Goal: Navigation & Orientation: Find specific page/section

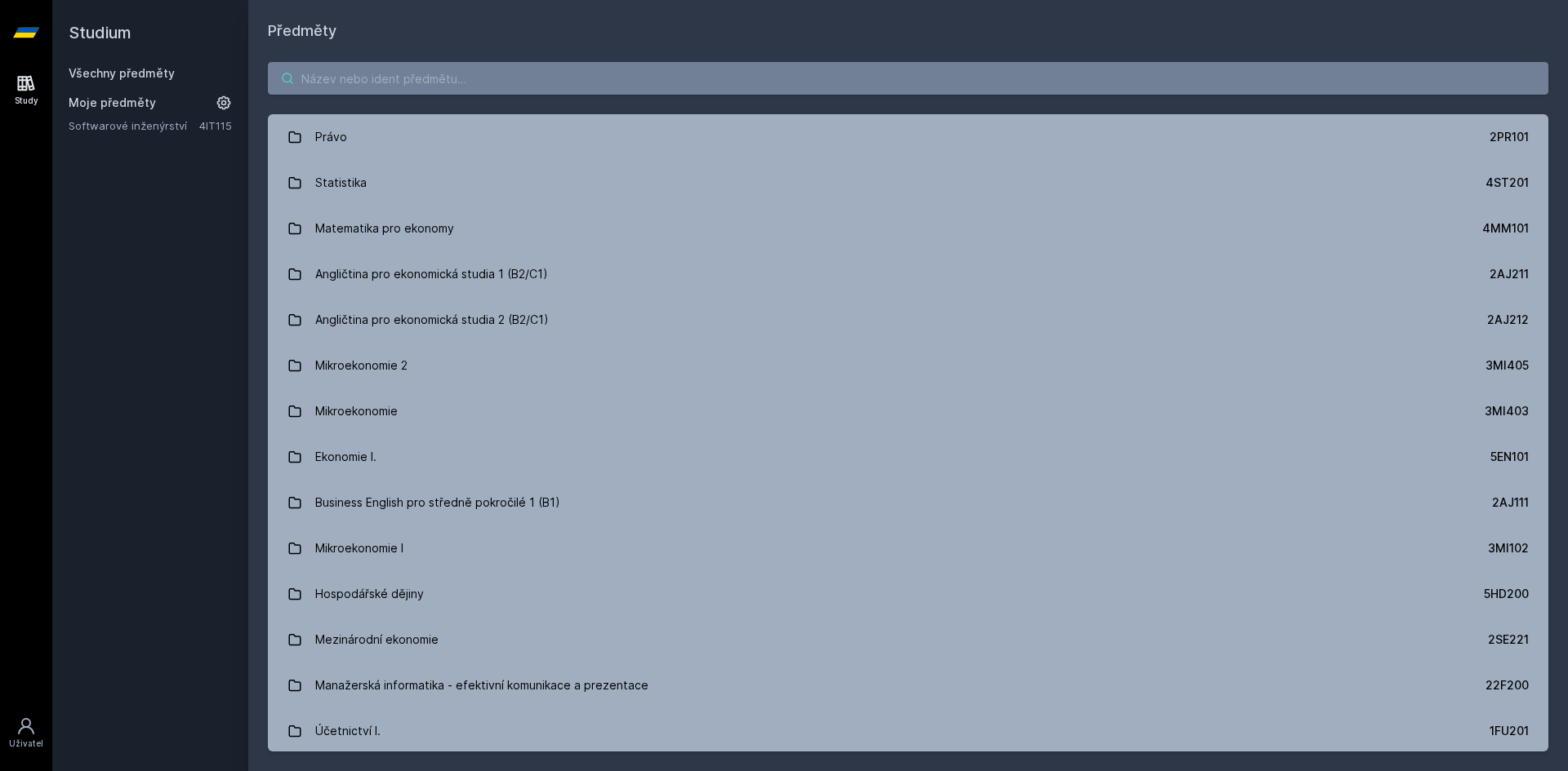
click at [862, 73] on input "search" at bounding box center [908, 78] width 1280 height 33
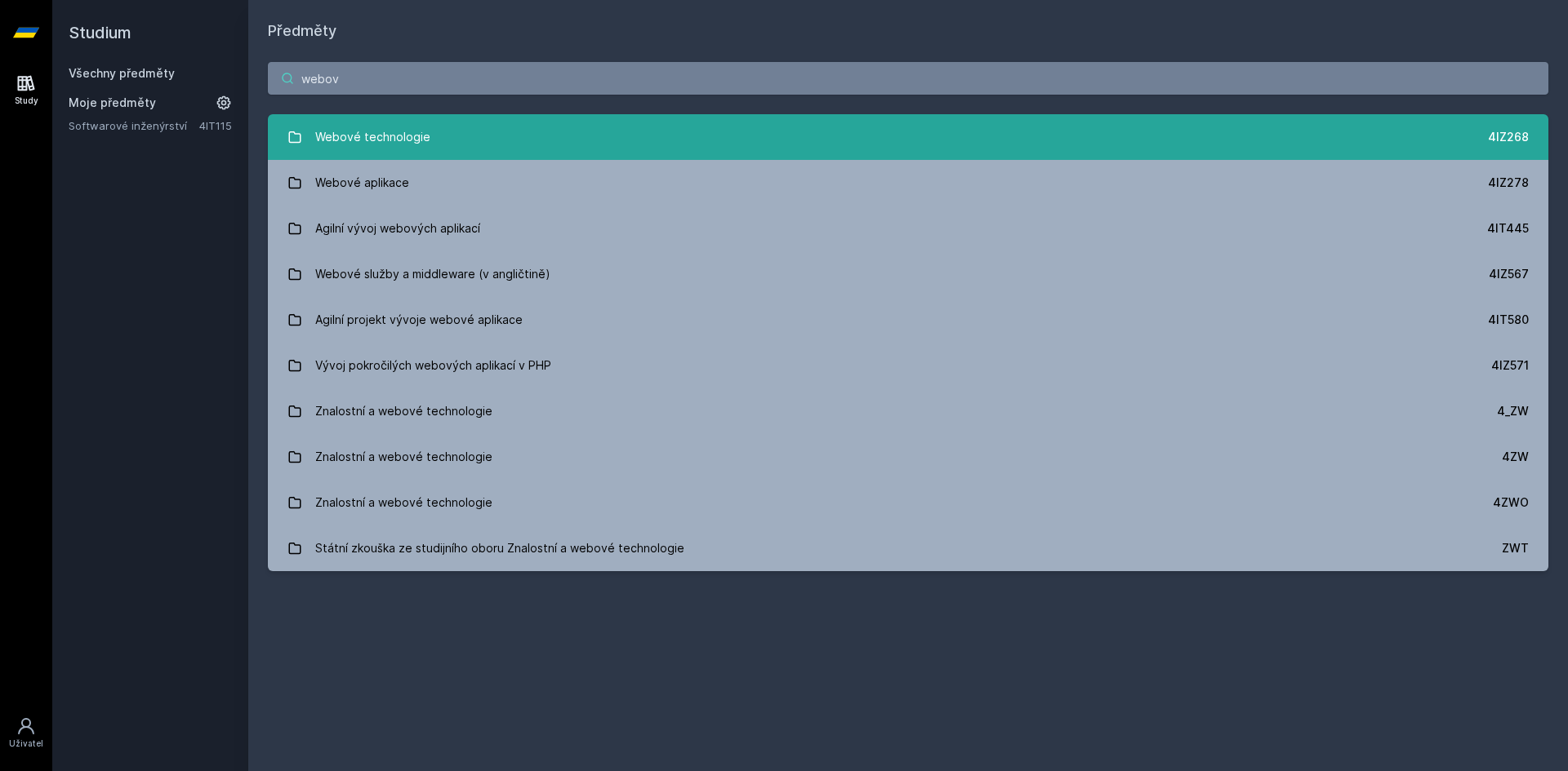
type input "webov"
click at [902, 148] on link "Webové technologie 4IZ268" at bounding box center [908, 137] width 1280 height 46
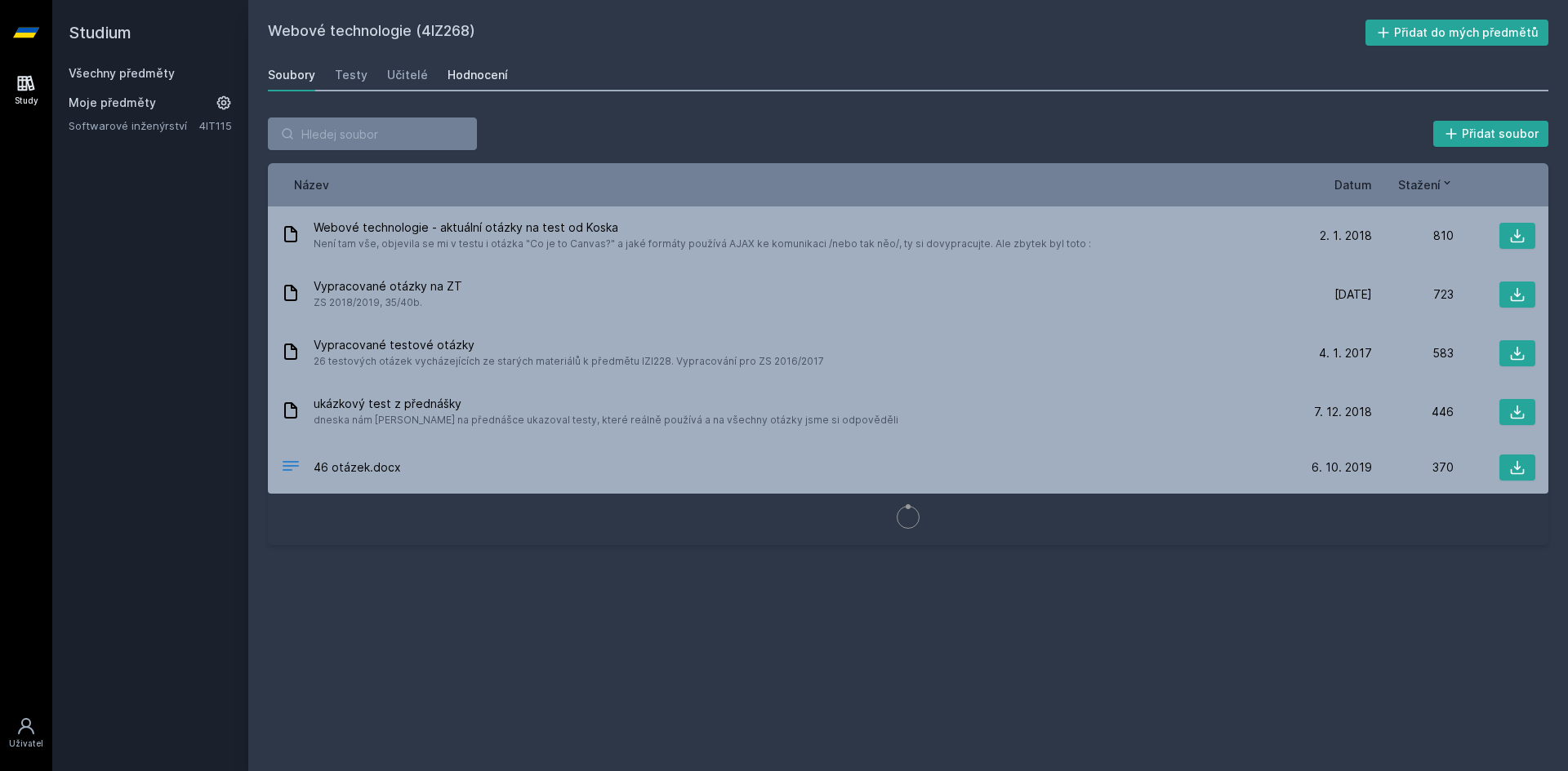
click at [447, 74] on div "Hodnocení" at bounding box center [477, 76] width 60 height 16
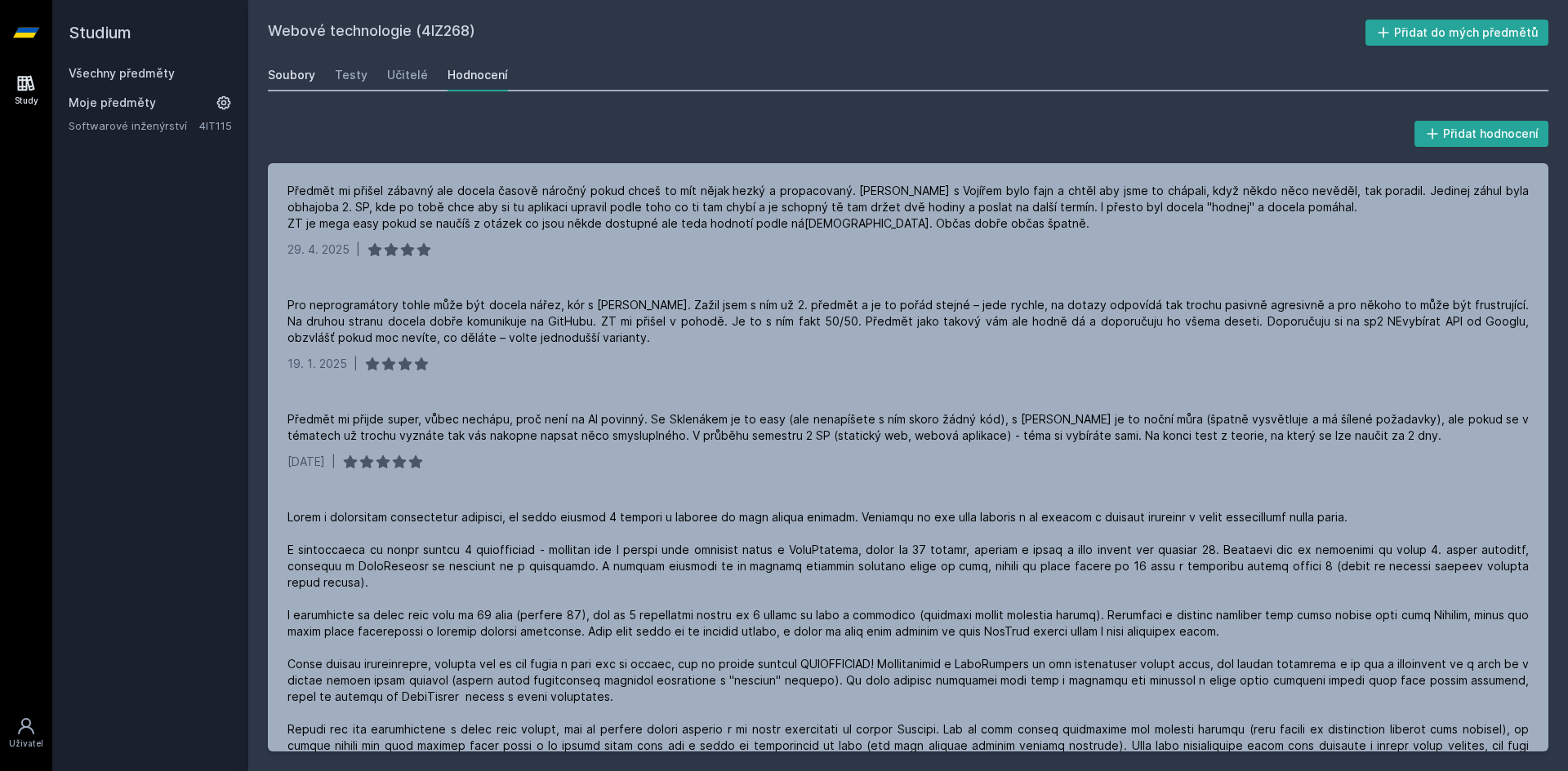
click at [289, 65] on link "Soubory" at bounding box center [291, 76] width 47 height 33
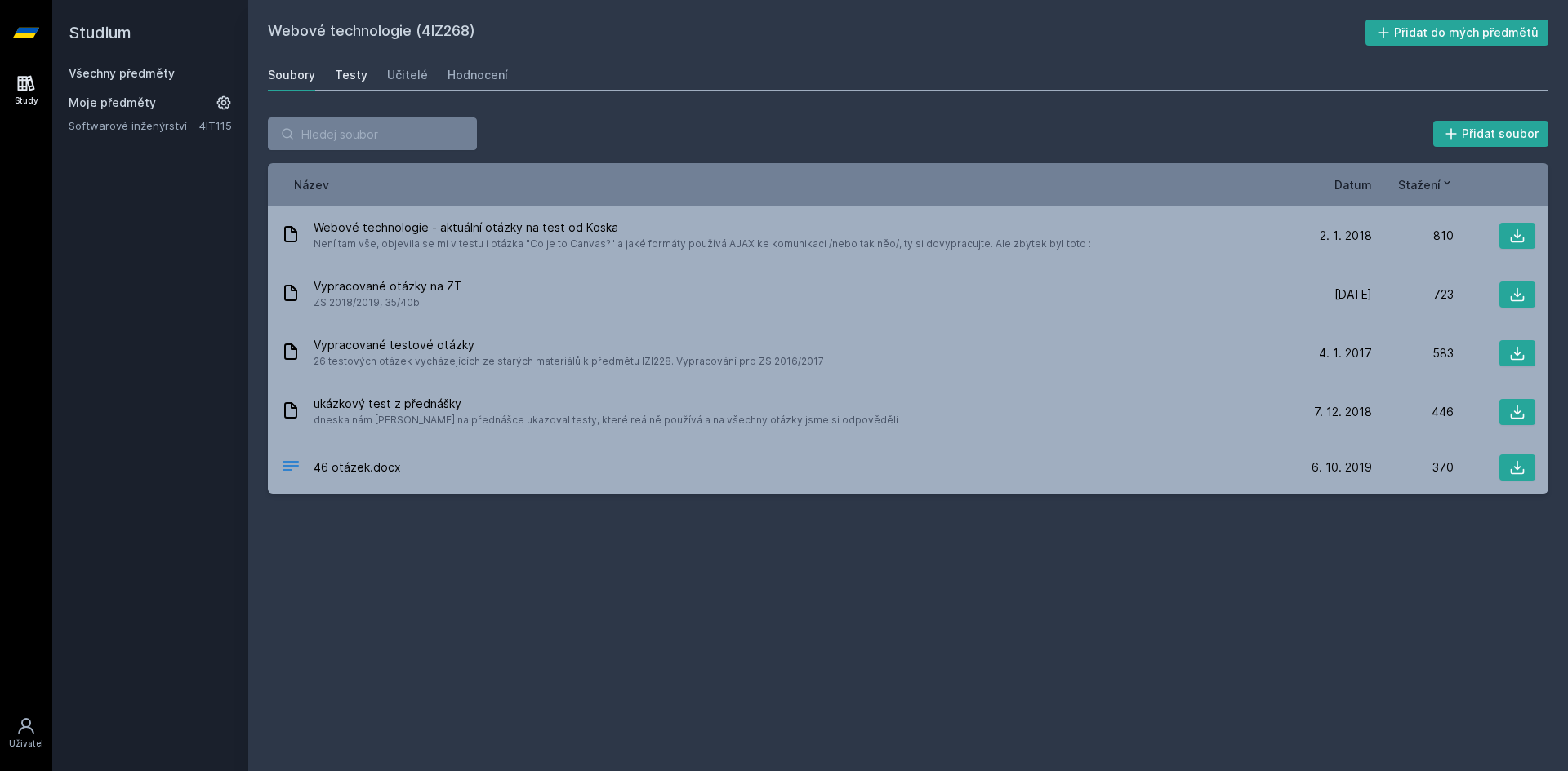
click at [349, 77] on div "Testy" at bounding box center [351, 76] width 33 height 16
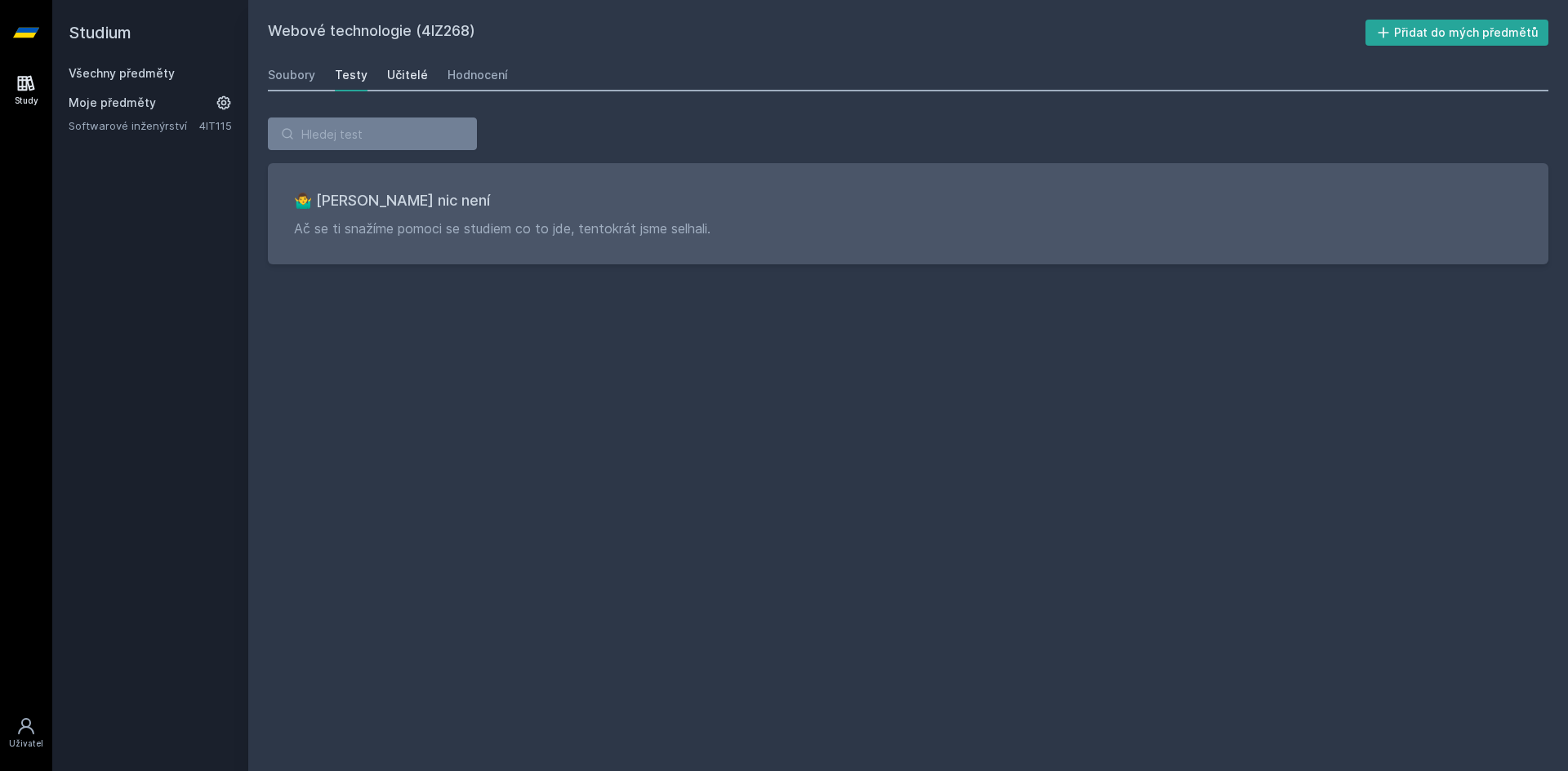
click at [417, 83] on div "Učitelé" at bounding box center [407, 76] width 41 height 16
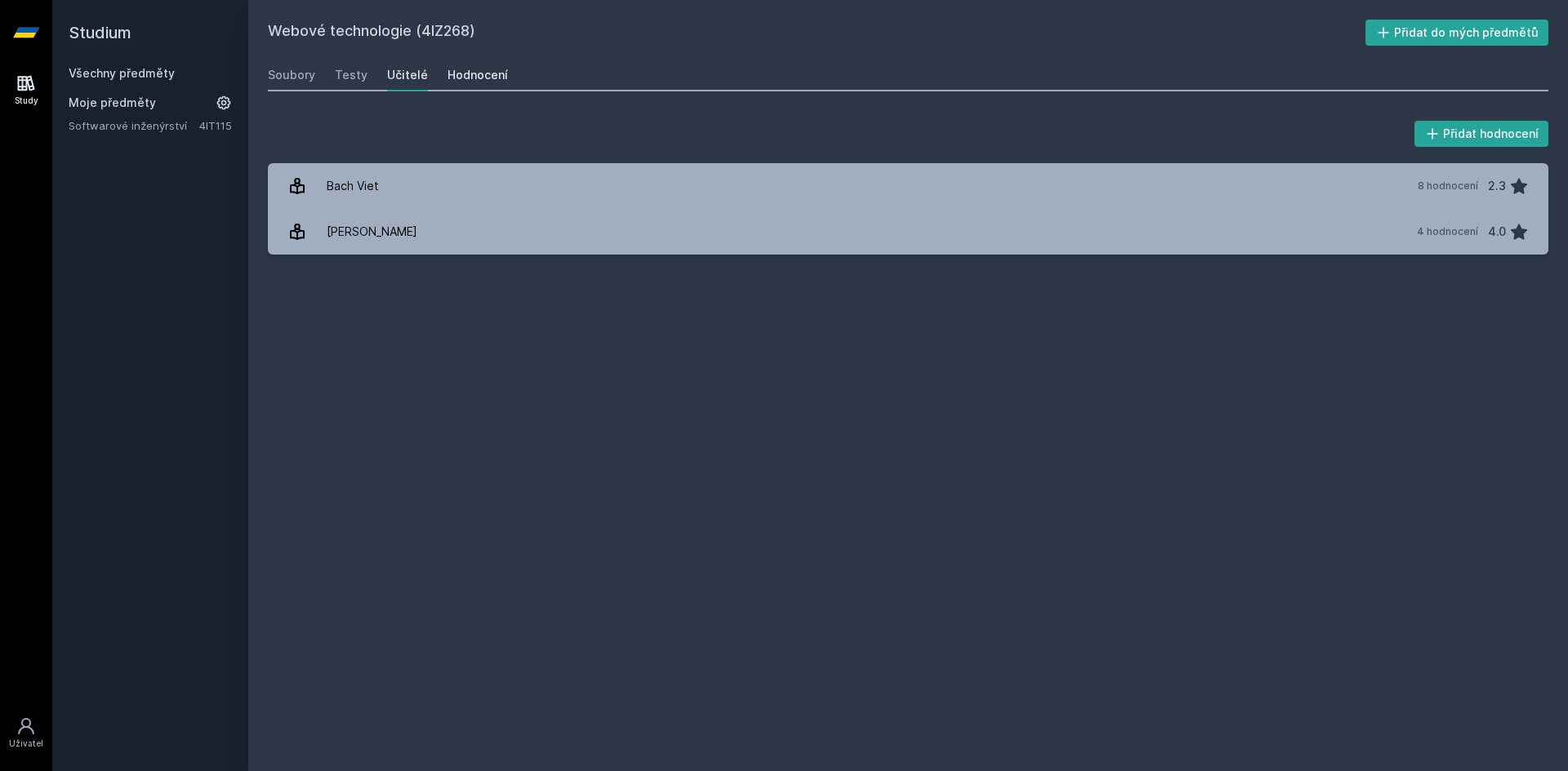
click at [462, 76] on div "Hodnocení" at bounding box center [477, 76] width 60 height 16
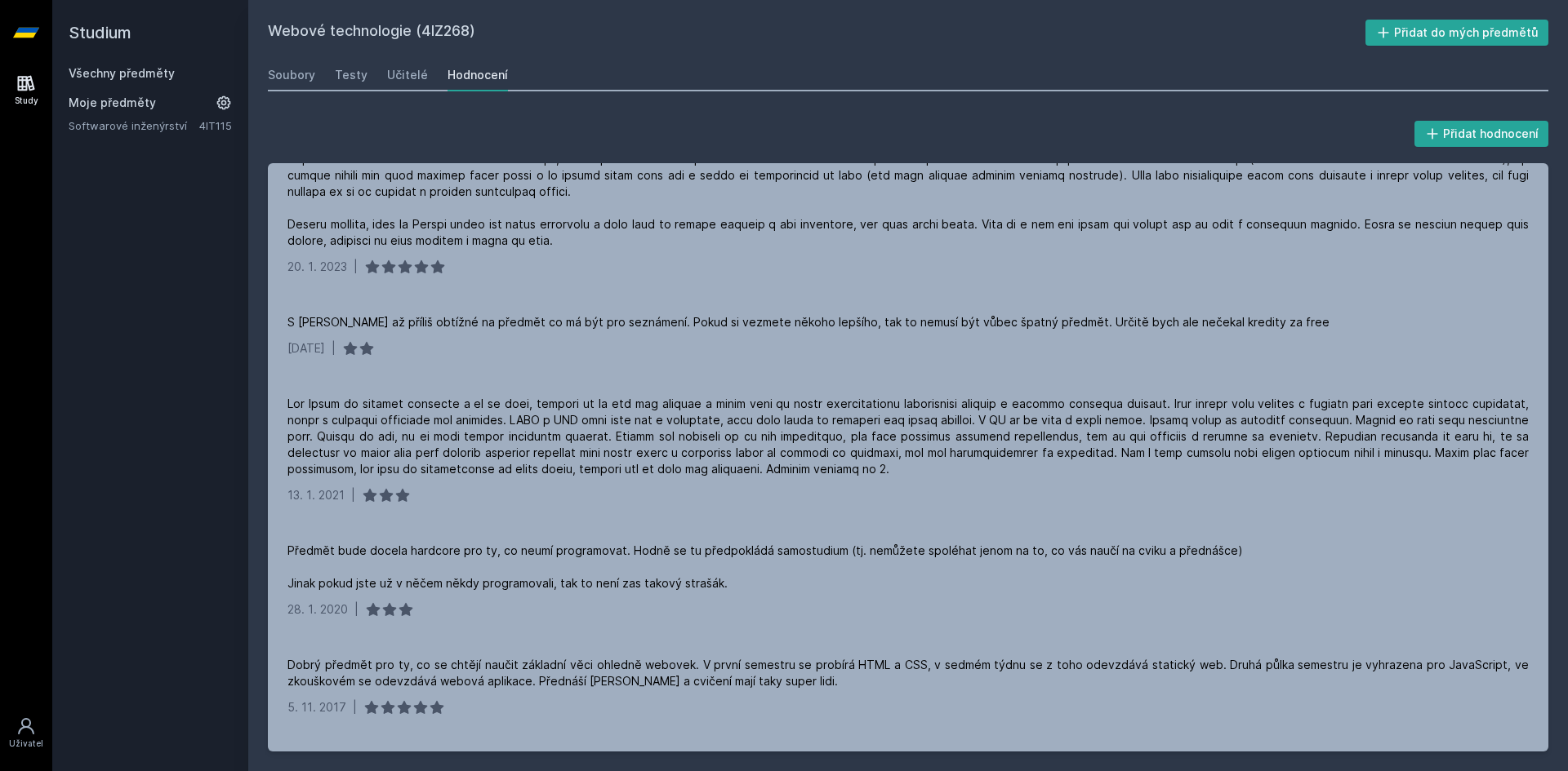
scroll to position [572, 0]
click at [417, 75] on div "Učitelé" at bounding box center [407, 76] width 41 height 16
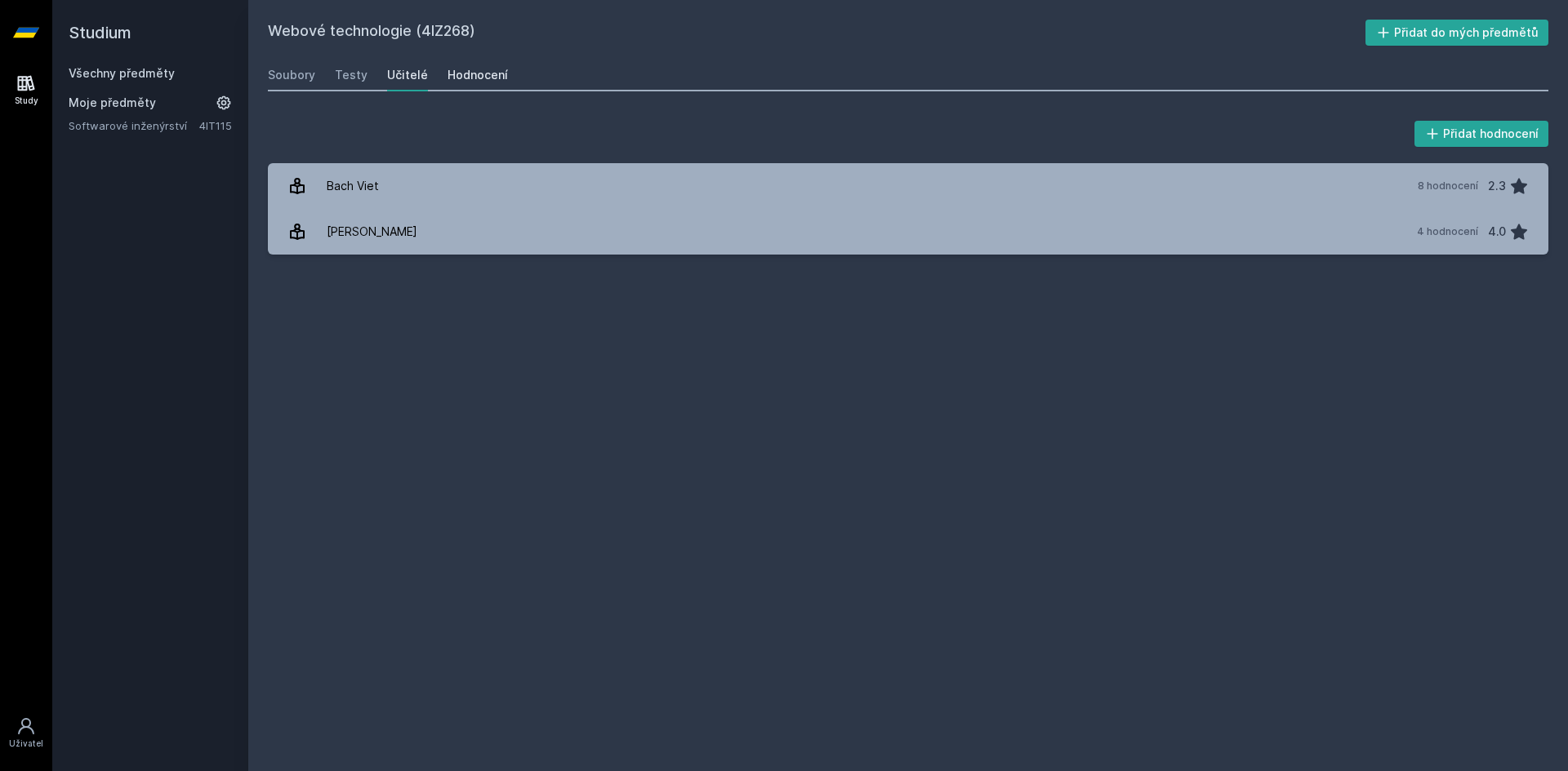
click at [484, 75] on div "Hodnocení" at bounding box center [477, 76] width 60 height 16
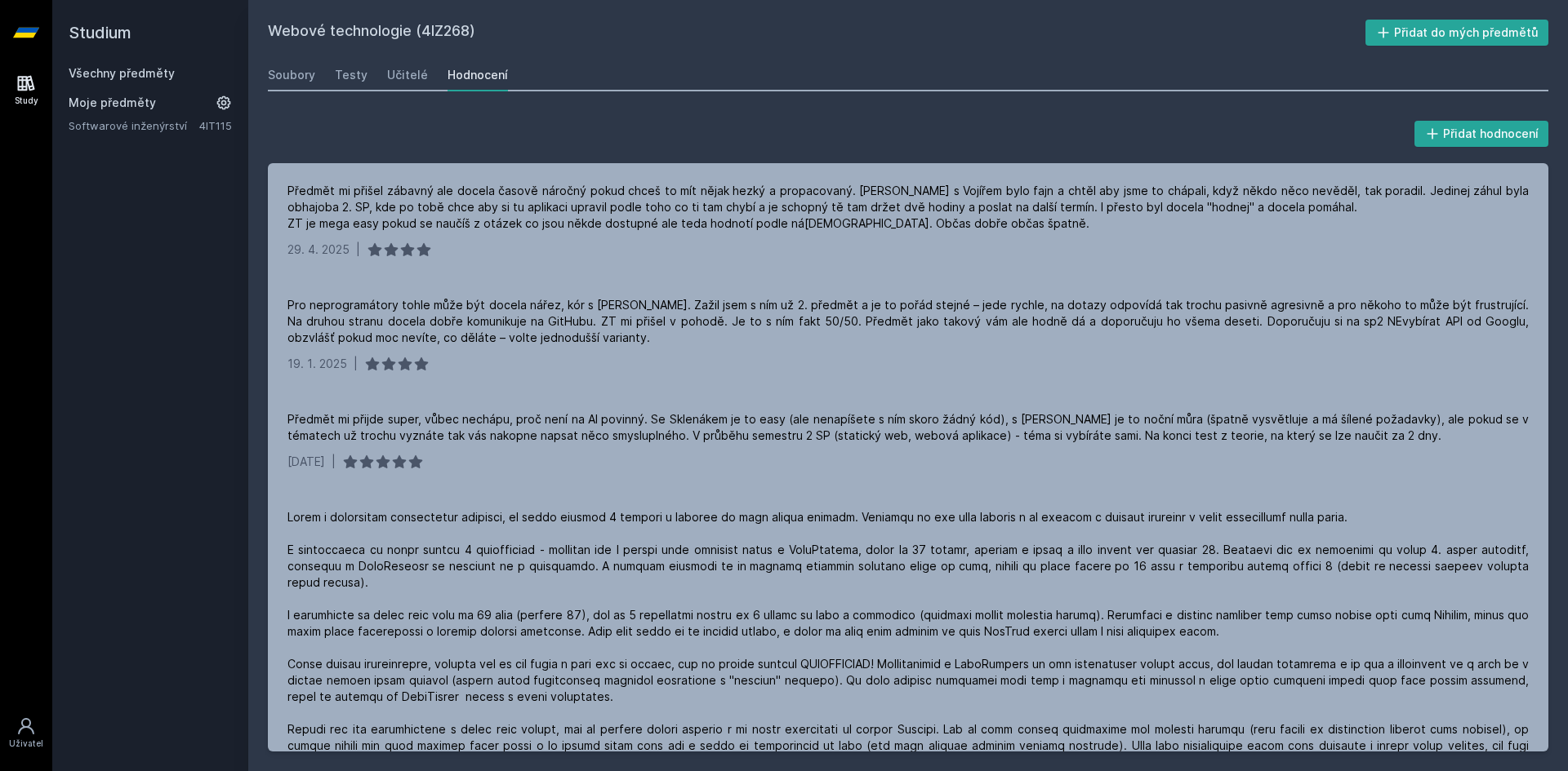
drag, startPoint x: 1263, startPoint y: 22, endPoint x: 1190, endPoint y: 48, distance: 77.5
click at [1190, 48] on div "Webové technologie (4IZ268) Přidat do mých předmětů [GEOGRAPHIC_DATA] Testy Uči…" at bounding box center [908, 386] width 1280 height 732
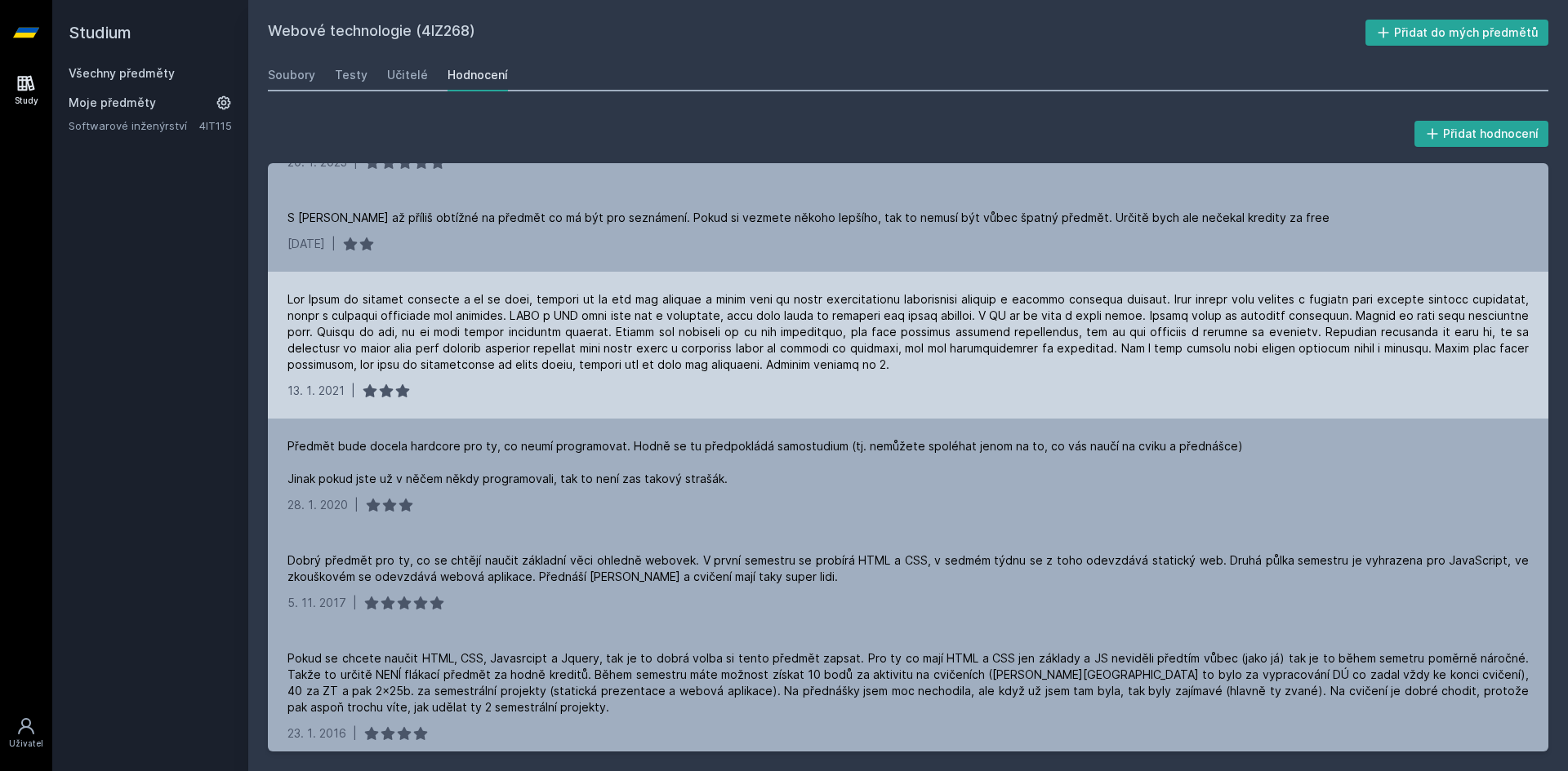
scroll to position [685, 0]
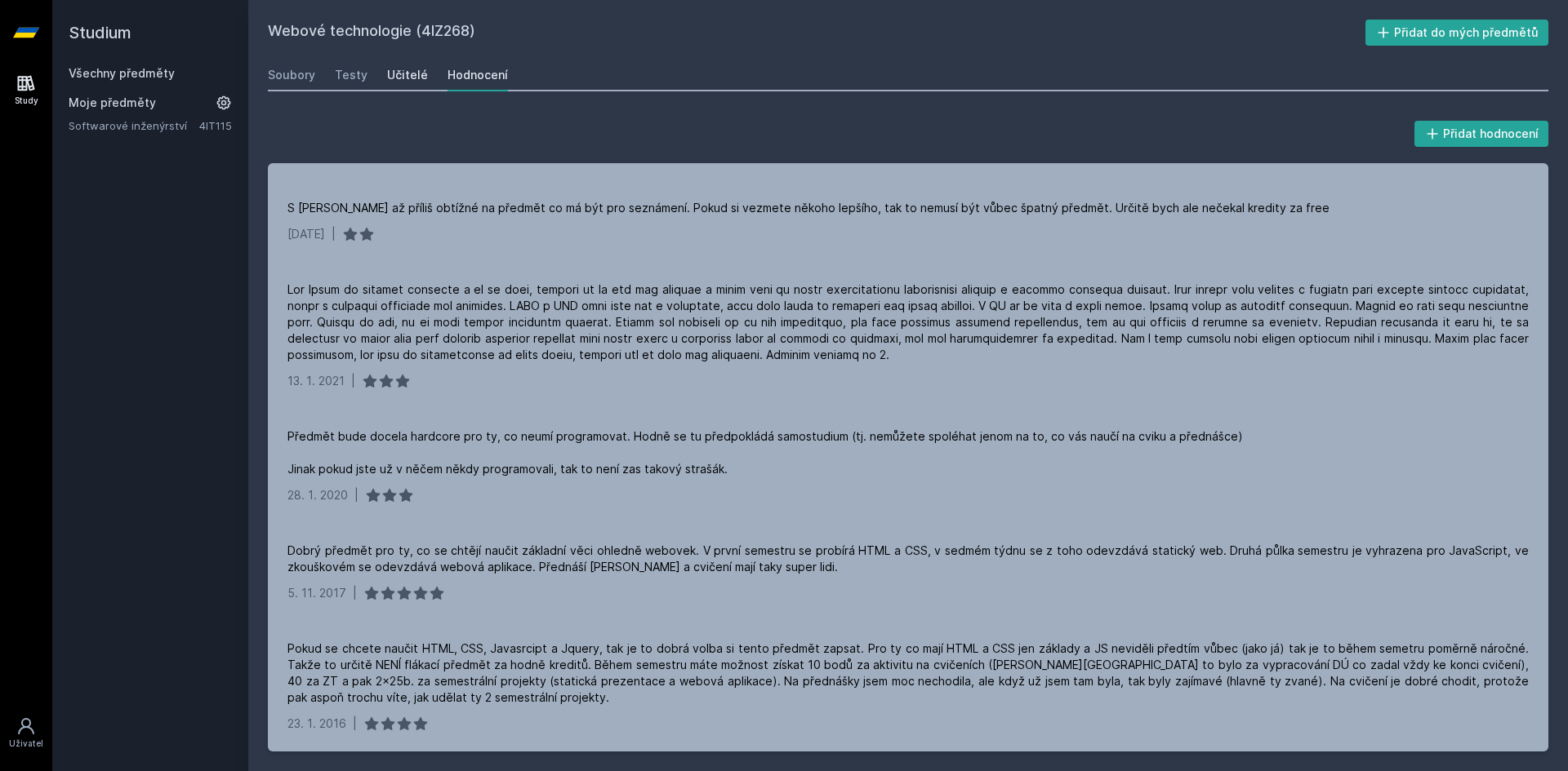
click at [402, 67] on div "Učitelé" at bounding box center [407, 76] width 41 height 16
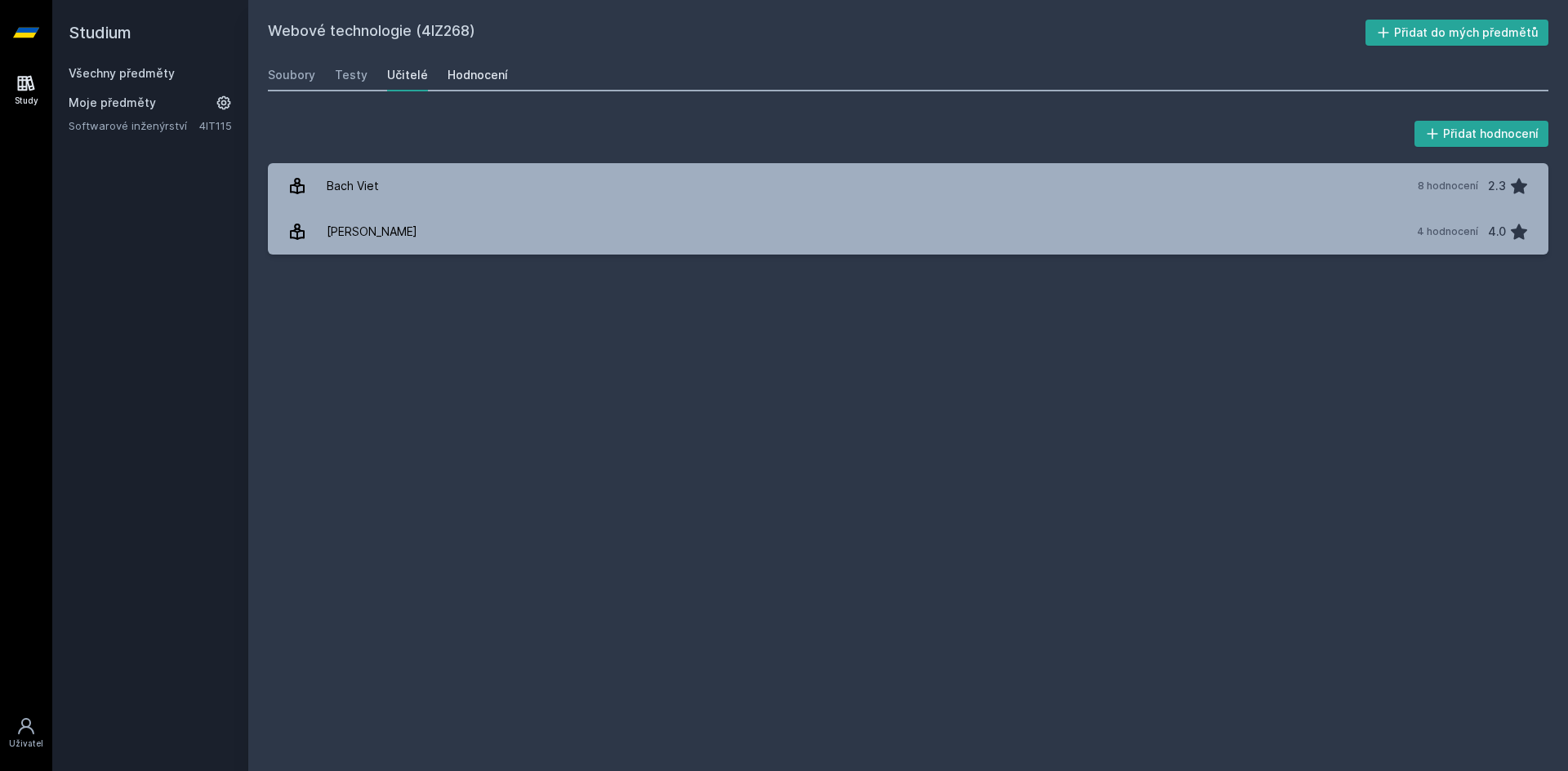
click at [458, 71] on div "Hodnocení" at bounding box center [477, 76] width 60 height 16
